Goal: Transaction & Acquisition: Purchase product/service

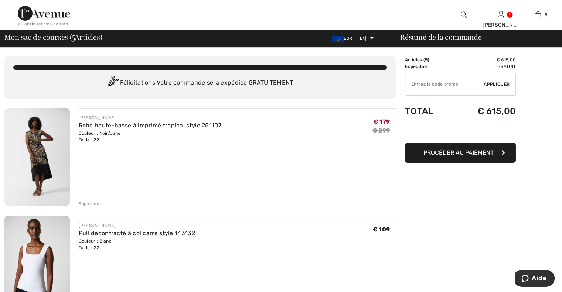
click at [93, 205] on font "Supprimer" at bounding box center [90, 203] width 23 height 5
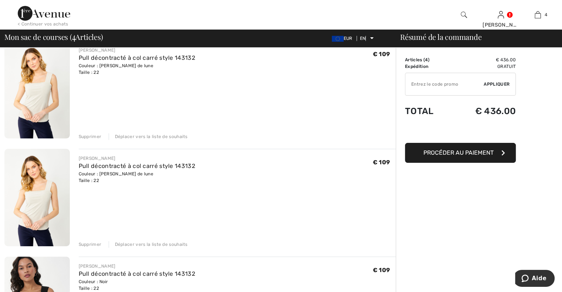
scroll to position [185, 0]
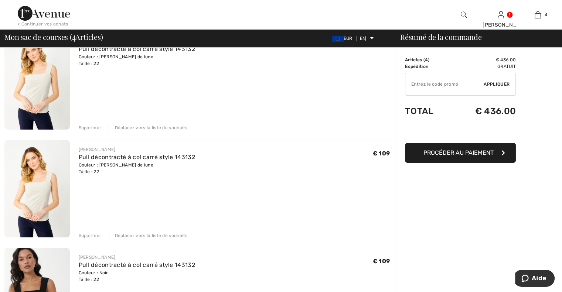
click at [146, 127] on font "Déplacer vers la liste de souhaits" at bounding box center [151, 127] width 73 height 5
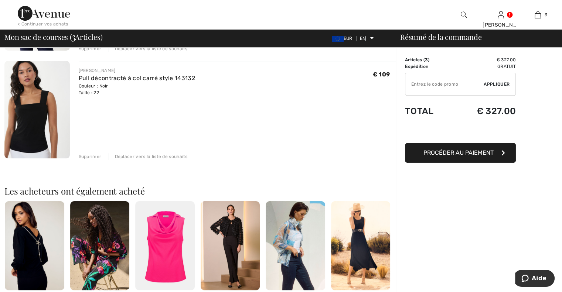
scroll to position [248, 0]
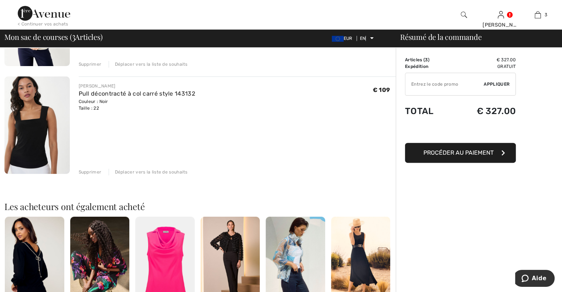
click at [158, 172] on font "Déplacer vers la liste de souhaits" at bounding box center [151, 171] width 73 height 5
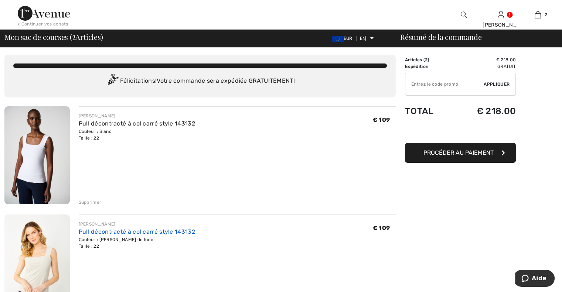
scroll to position [0, 0]
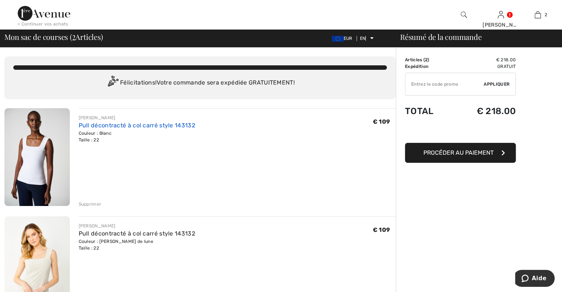
click at [100, 126] on font "Pull décontracté à col carré style 143132" at bounding box center [137, 125] width 116 height 7
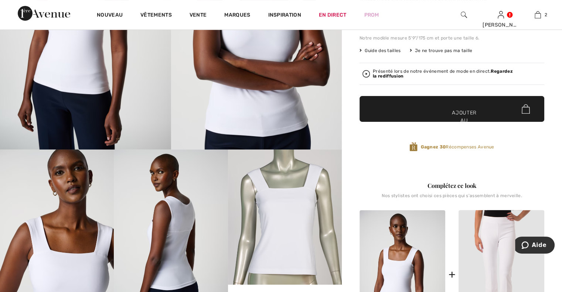
scroll to position [74, 0]
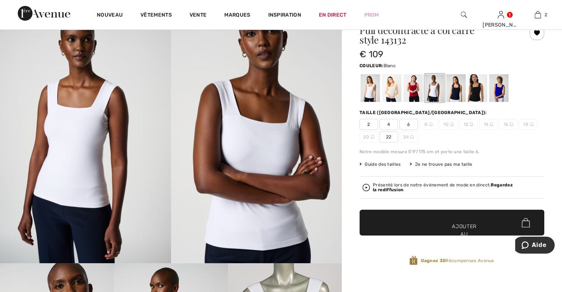
click at [391, 100] on div "Pull décontracté à col carré style 143132 € 109 Couleur: Blanc Taille (CA/US): …" at bounding box center [451, 151] width 185 height 252
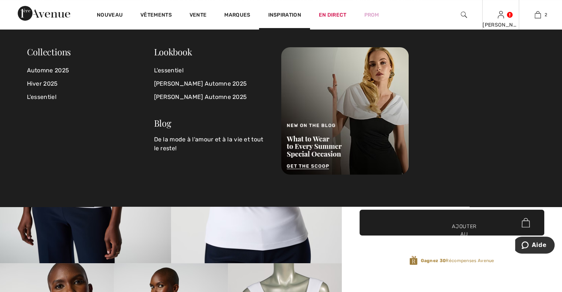
click at [501, 20] on div "NADINE Salut, NADINE! 670 = Pantalon gratuit Mes informations Commandes Mes adr…" at bounding box center [500, 15] width 37 height 30
click at [500, 13] on img at bounding box center [500, 14] width 6 height 9
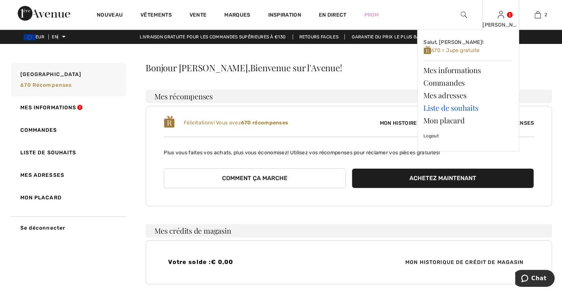
click at [471, 109] on font "Liste de souhaits" at bounding box center [450, 108] width 55 height 10
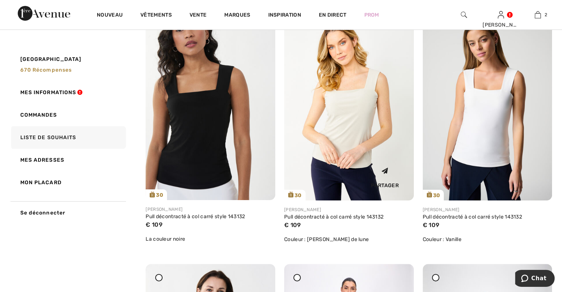
scroll to position [111, 0]
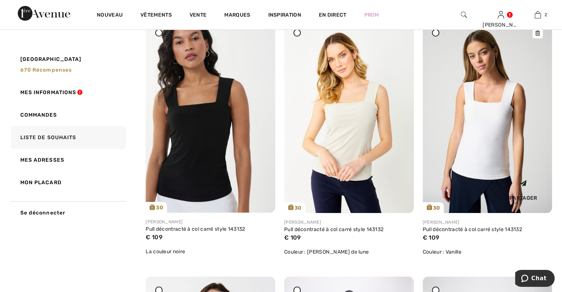
click at [490, 111] on img at bounding box center [487, 116] width 130 height 194
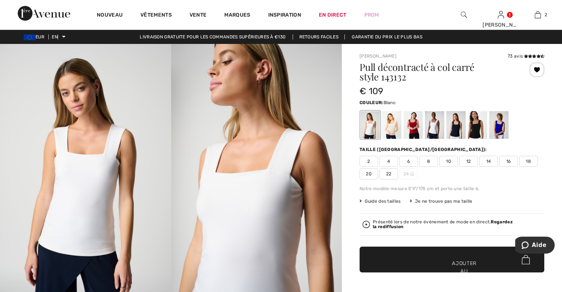
click at [431, 131] on div at bounding box center [434, 125] width 19 height 28
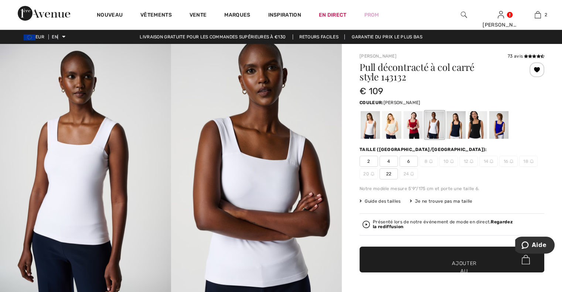
click at [386, 131] on div at bounding box center [391, 125] width 19 height 28
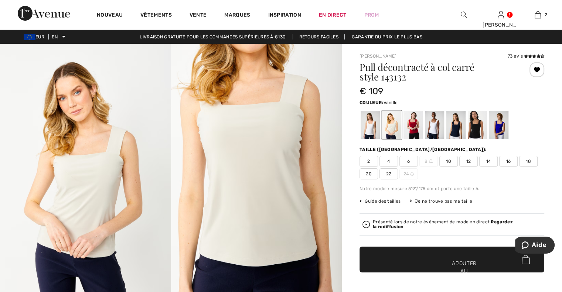
click at [367, 124] on div at bounding box center [369, 125] width 19 height 28
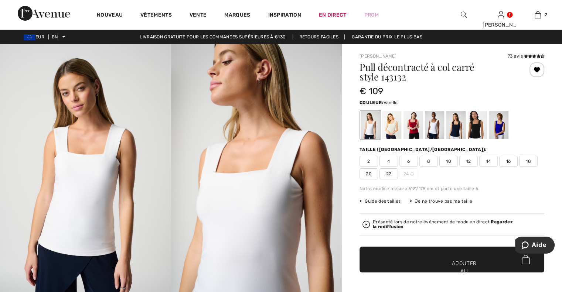
click at [390, 172] on font "22" at bounding box center [389, 173] width 6 height 5
click at [420, 259] on span "✔ Ajouté au sac Ajouter au panier" at bounding box center [451, 260] width 185 height 26
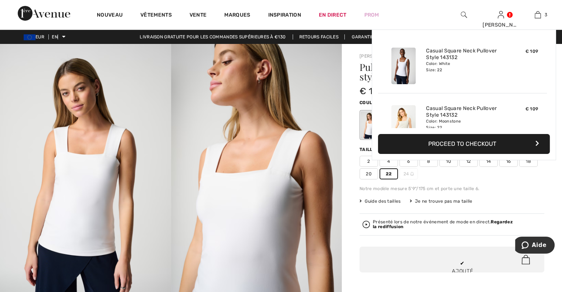
scroll to position [80, 0]
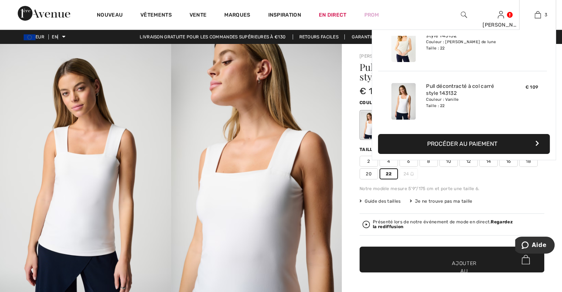
click at [500, 148] on button "Procéder au paiement" at bounding box center [464, 144] width 172 height 20
click at [448, 144] on font "Procéder au paiement" at bounding box center [462, 143] width 70 height 7
click at [538, 141] on button "Procéder au paiement" at bounding box center [464, 144] width 172 height 20
click at [535, 143] on icon "button" at bounding box center [536, 143] width 4 height 6
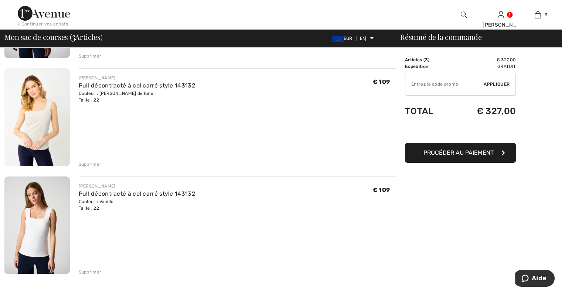
scroll to position [185, 0]
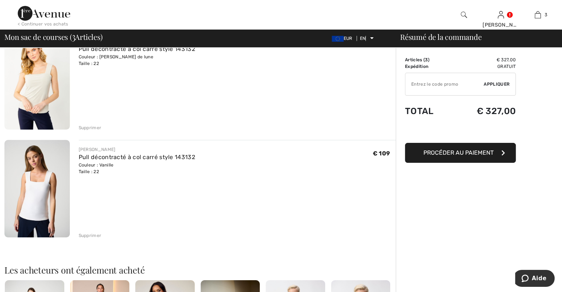
click at [89, 128] on font "Supprimer" at bounding box center [90, 127] width 23 height 5
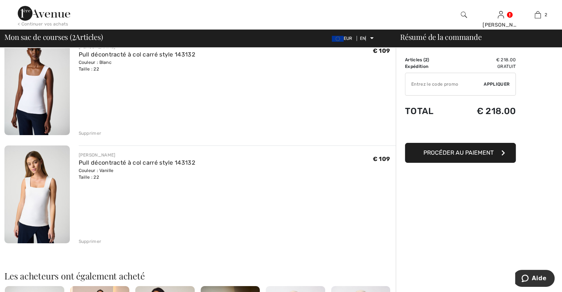
scroll to position [26, 0]
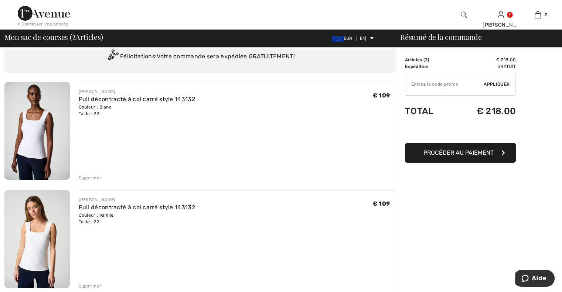
click at [93, 176] on font "Supprimer" at bounding box center [90, 177] width 23 height 5
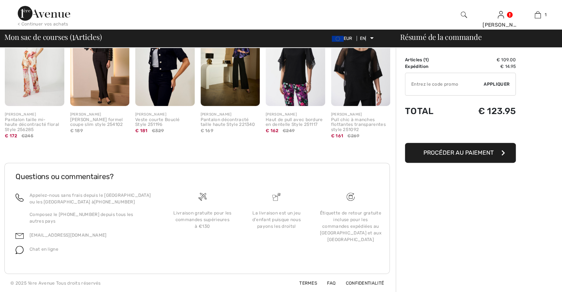
scroll to position [0, 0]
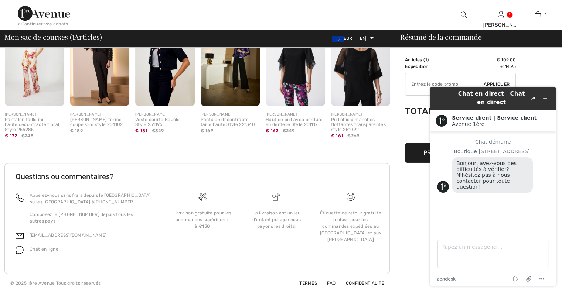
click at [414, 229] on div "Résumé de la commande Détails Articles ( 1 ) € 109.00 Code promo 0,00 € Expédit…" at bounding box center [478, 57] width 166 height 471
click at [545, 99] on icon "Minimiser le widget" at bounding box center [544, 99] width 3 height 0
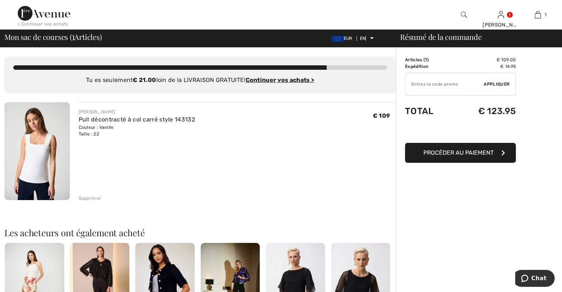
click at [55, 13] on img at bounding box center [44, 13] width 52 height 15
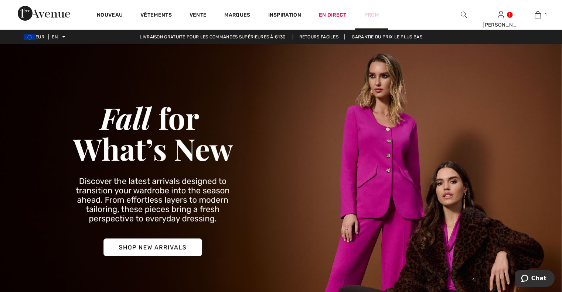
click at [373, 15] on font "Prom" at bounding box center [371, 15] width 15 height 6
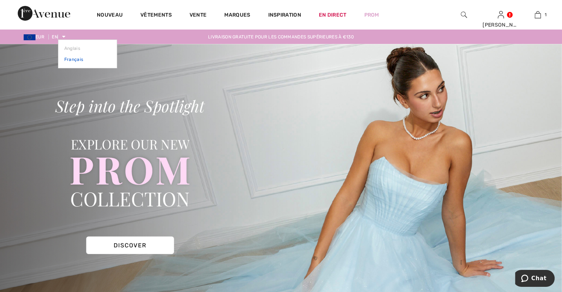
click at [72, 61] on font "Français" at bounding box center [73, 59] width 19 height 5
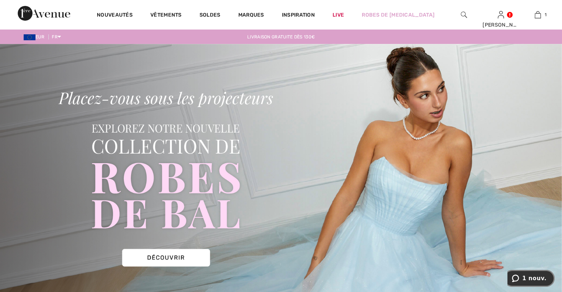
click at [529, 280] on span "1 nouv." at bounding box center [534, 278] width 24 height 7
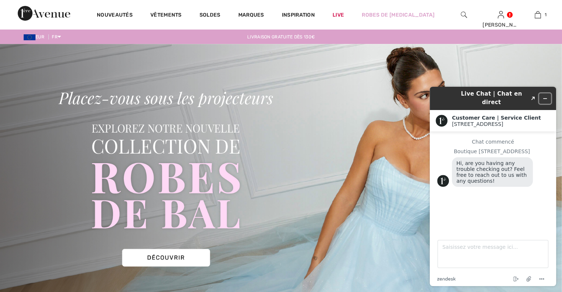
click at [544, 96] on icon "Réduire le widget" at bounding box center [544, 98] width 5 height 5
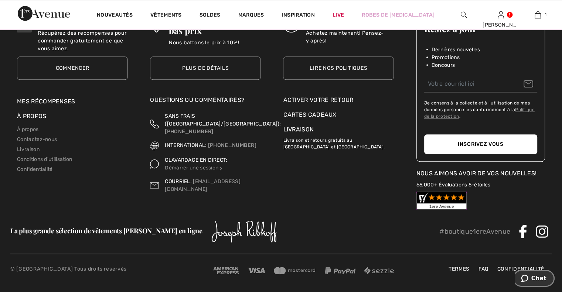
scroll to position [886, 0]
click at [195, 80] on link "Plus de détails" at bounding box center [205, 67] width 111 height 23
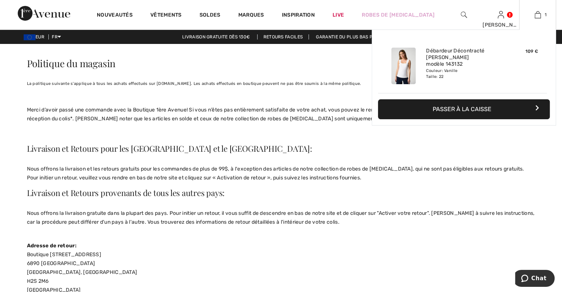
click at [448, 107] on button "Passer à la caisse" at bounding box center [464, 109] width 172 height 20
click at [460, 109] on button "Passer à la caisse" at bounding box center [464, 109] width 172 height 20
click at [538, 106] on icon "button" at bounding box center [537, 108] width 4 height 6
click at [538, 107] on icon "button" at bounding box center [537, 108] width 4 height 6
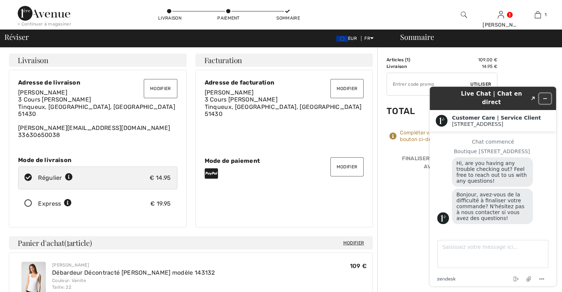
click at [546, 96] on icon "Réduire le widget" at bounding box center [544, 98] width 5 height 5
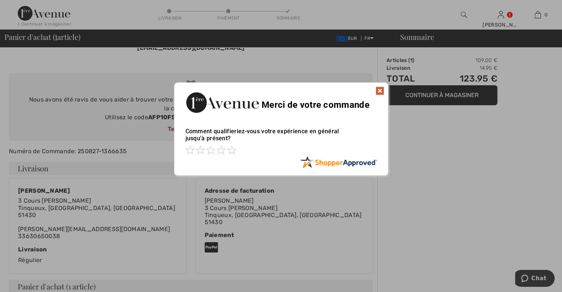
scroll to position [0, 0]
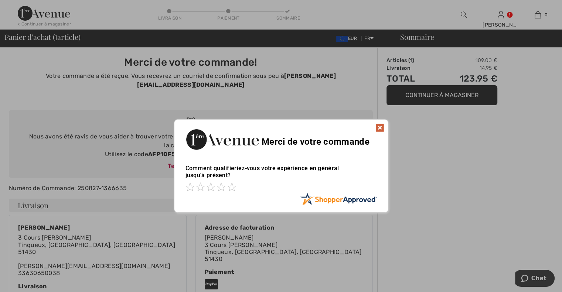
click at [377, 126] on img at bounding box center [379, 127] width 9 height 9
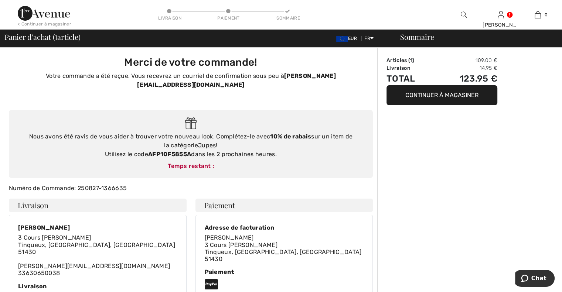
scroll to position [0, 0]
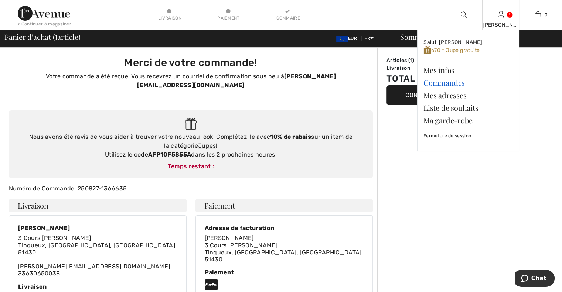
click at [453, 82] on link "Commandes" at bounding box center [467, 82] width 89 height 13
